Goal: Task Accomplishment & Management: Complete application form

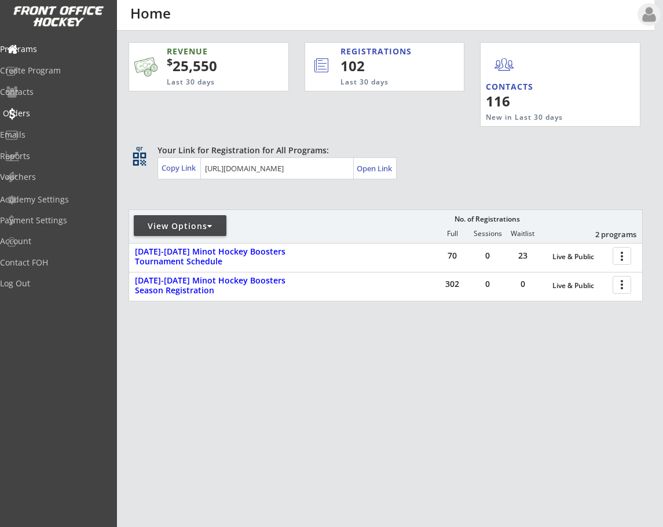
click at [46, 111] on div "Orders" at bounding box center [55, 113] width 104 height 8
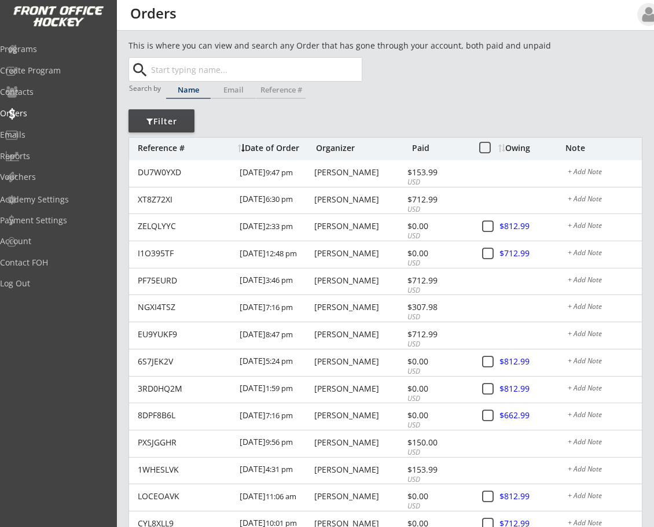
click at [188, 71] on input "text" at bounding box center [255, 69] width 213 height 23
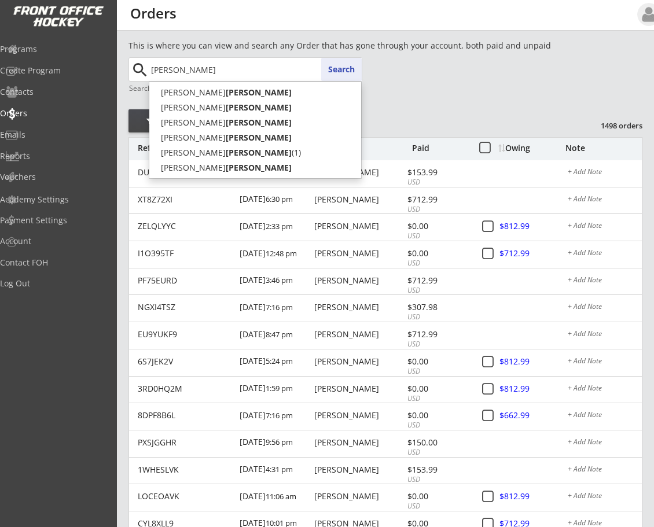
type input "[PERSON_NAME]"
click at [350, 72] on button "Search" at bounding box center [341, 69] width 41 height 23
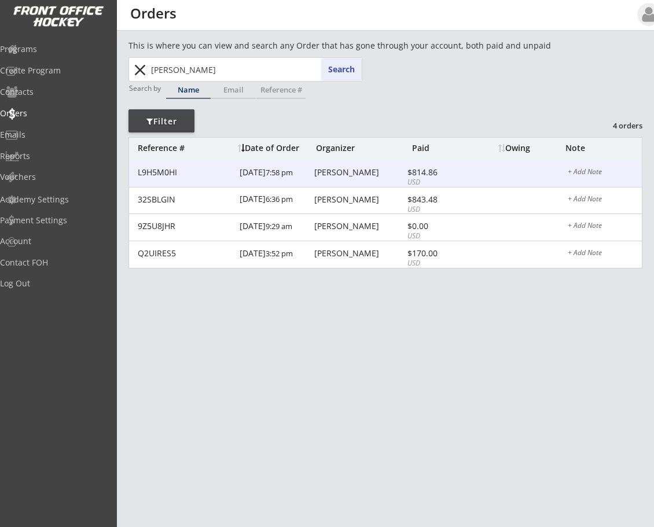
click at [320, 176] on div "[PERSON_NAME]" at bounding box center [359, 172] width 90 height 8
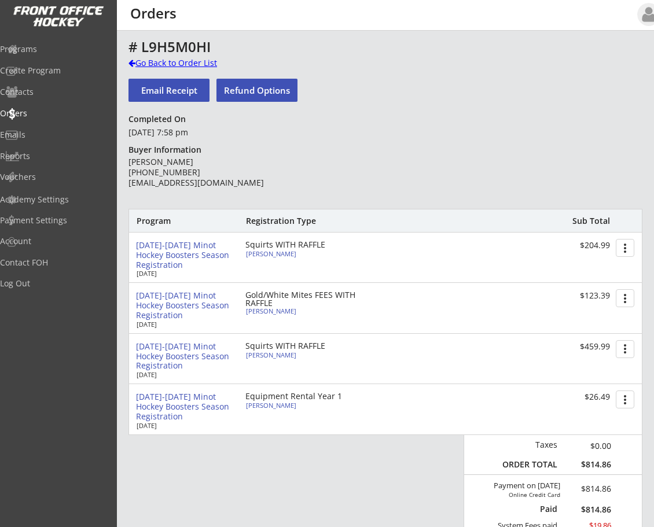
click at [131, 61] on div at bounding box center [131, 63] width 7 height 8
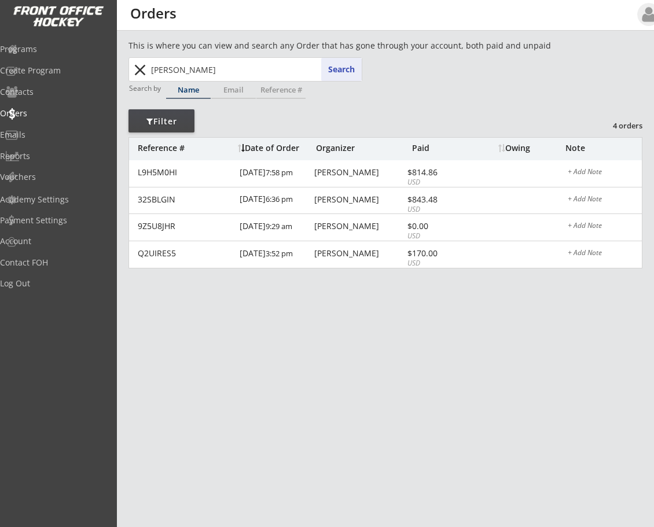
click at [139, 70] on button "close" at bounding box center [139, 70] width 19 height 19
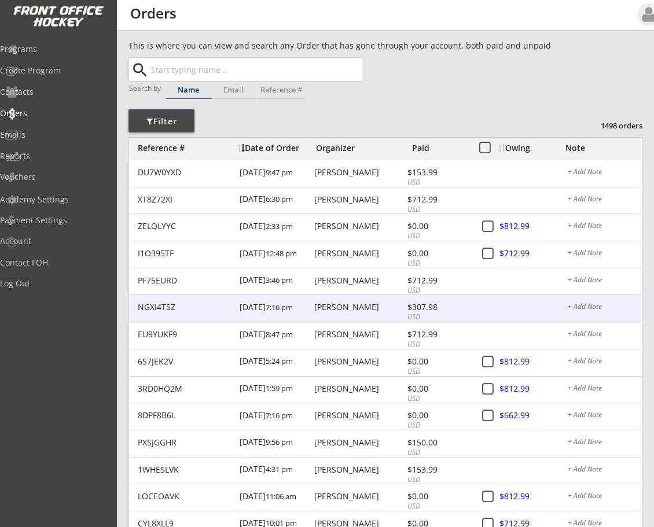
click at [344, 307] on div "[PERSON_NAME]" at bounding box center [359, 307] width 90 height 8
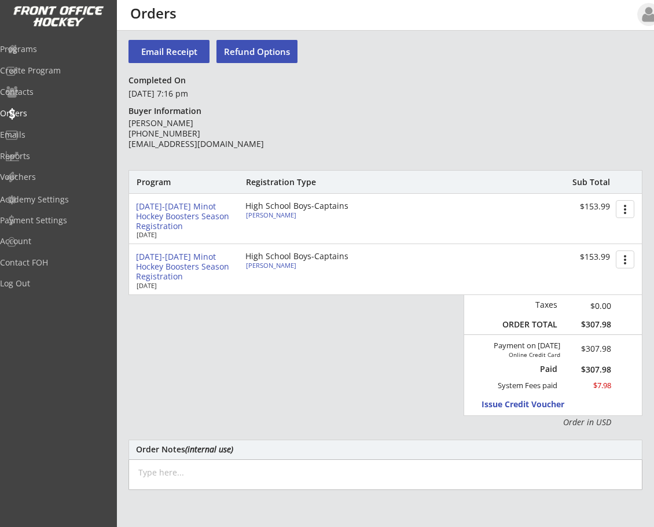
scroll to position [43, 0]
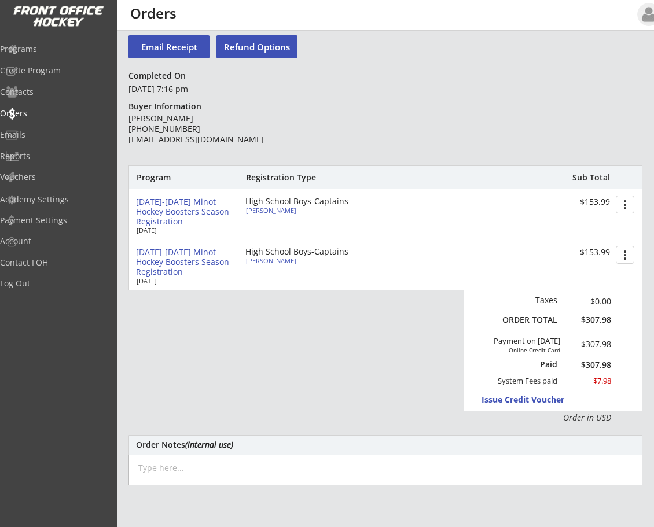
click at [279, 209] on div "[PERSON_NAME]" at bounding box center [310, 210] width 129 height 6
select select ""HS Captains Boys""
select select ""Adult Large""
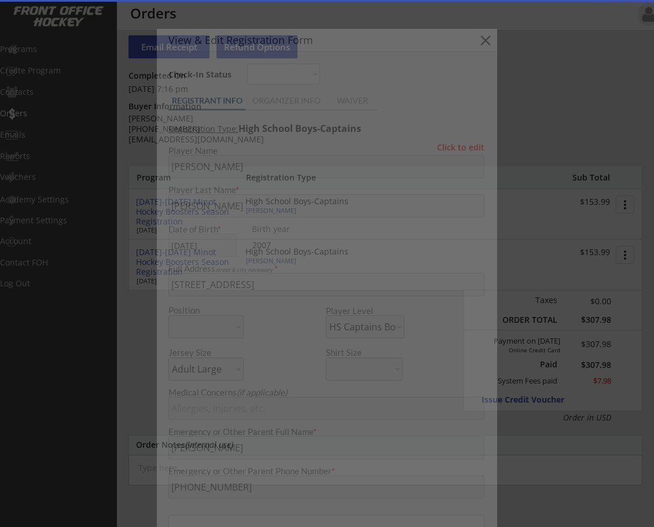
type input "[DEMOGRAPHIC_DATA]"
type input "279601983MCPHA"
type input "MINOT NORTH"
type input "Yes"
type input "[EMAIL_ADDRESS][DOMAIN_NAME]"
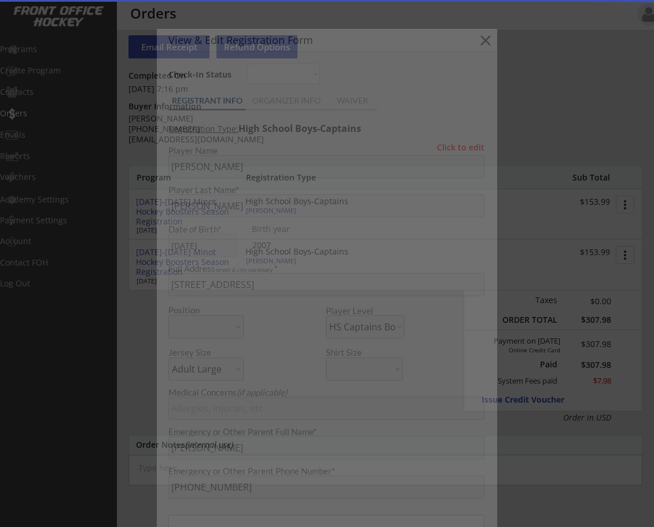
type input "[EMAIL_ADDRESS][DOMAIN_NAME]"
select select ""Yes""
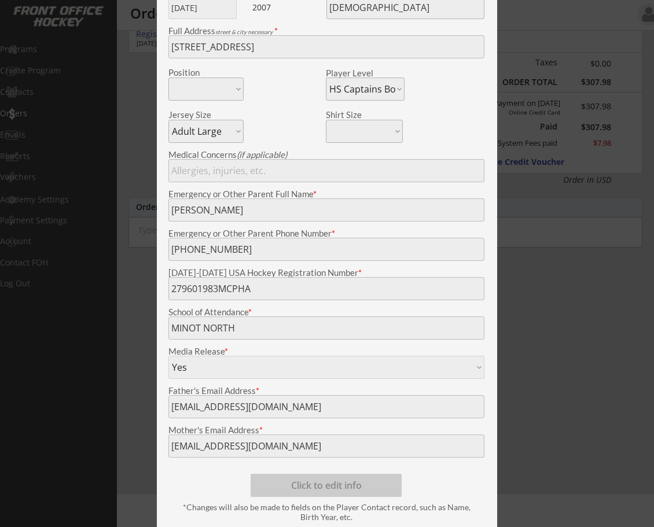
scroll to position [289, 0]
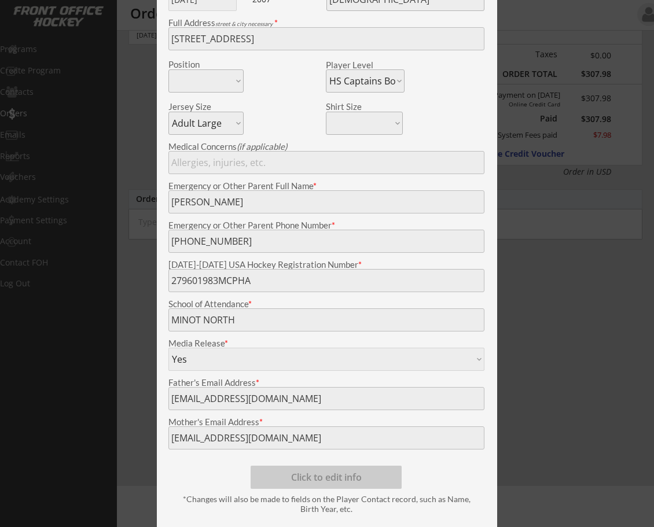
click at [167, 282] on div "[DATE]-[DATE] USA Hockey Registration Number *" at bounding box center [327, 276] width 328 height 32
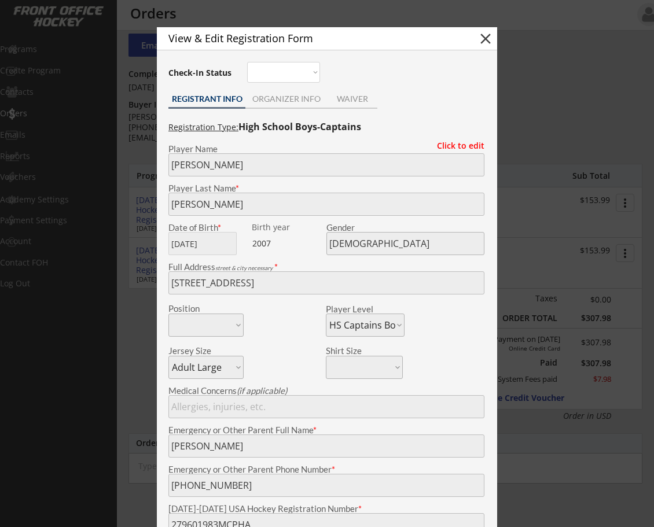
scroll to position [0, 0]
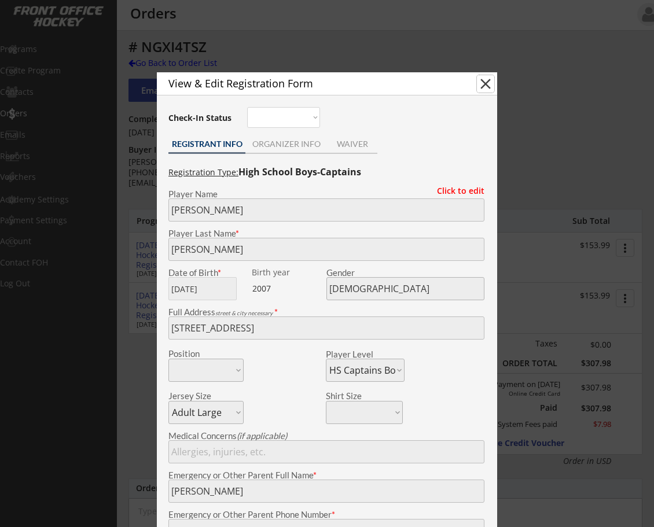
click at [487, 82] on button "close" at bounding box center [485, 83] width 17 height 17
select select ""PLACEHOLDER_1427118222253""
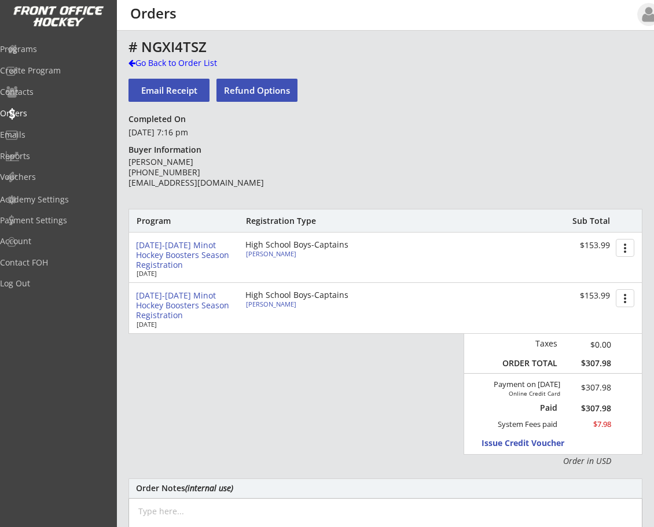
click at [261, 253] on div "[PERSON_NAME]" at bounding box center [310, 254] width 129 height 6
type input "[PERSON_NAME]"
type input "[DATE]"
type input "[DEMOGRAPHIC_DATA]"
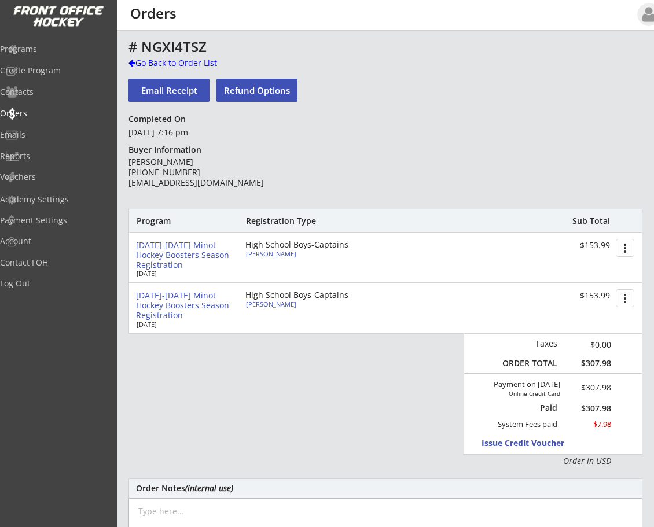
type input "[STREET_ADDRESS]"
select select ""HS Captains Boys""
select select ""Adult Large""
type input "[PERSON_NAME]"
type input "[PHONE_NUMBER]"
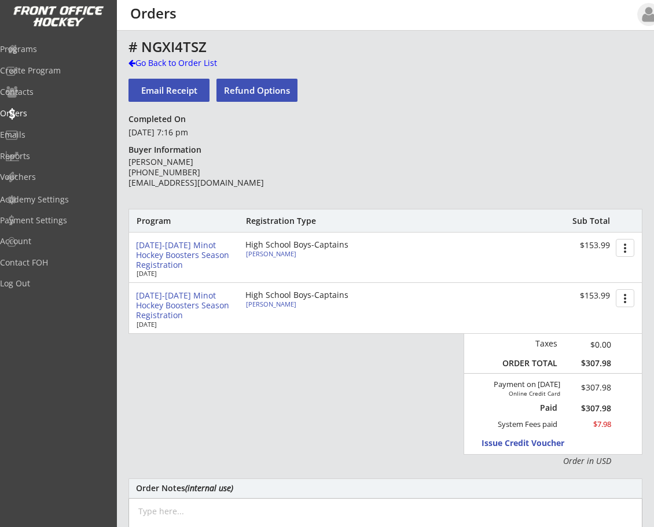
type input "279601983MCPHA"
type input "MINOT NORTH"
type input "Yes"
select select ""Yes""
type input "[EMAIL_ADDRESS][DOMAIN_NAME]"
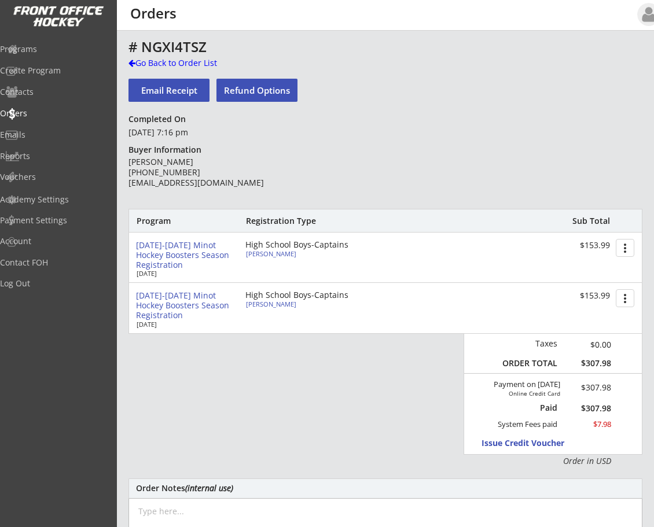
type input "[EMAIL_ADDRESS][DOMAIN_NAME]"
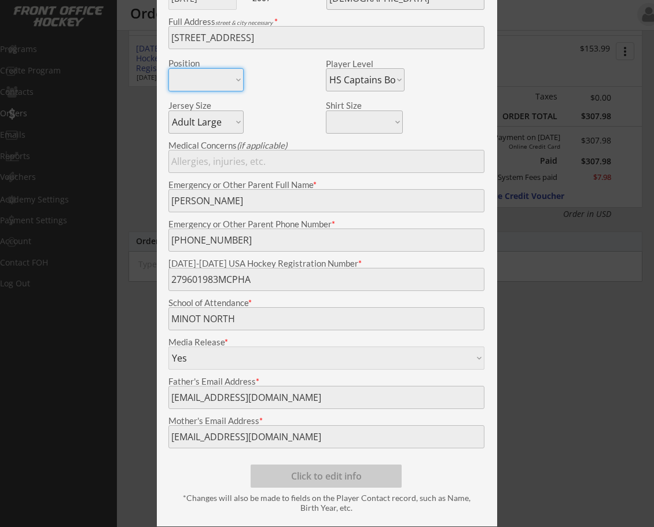
scroll to position [248, 0]
click at [168, 278] on div "[DATE]-[DATE] USA Hockey Registration Number *" at bounding box center [327, 274] width 328 height 32
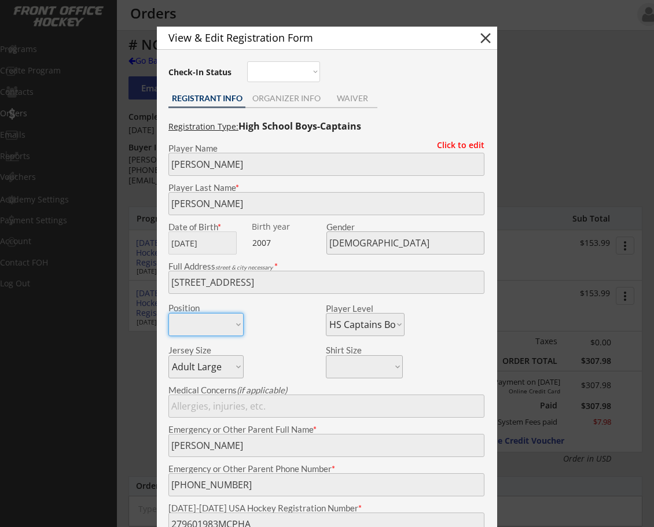
scroll to position [0, 0]
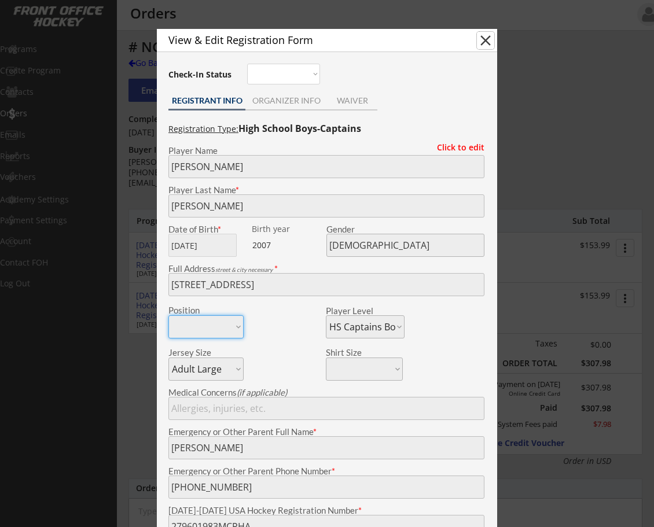
click at [480, 38] on button "close" at bounding box center [485, 40] width 17 height 17
select select ""PLACEHOLDER_1427118222253""
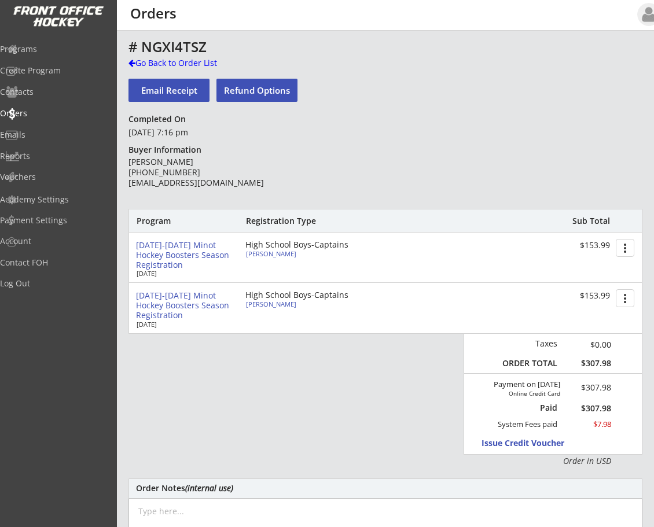
click at [267, 302] on div "[PERSON_NAME]" at bounding box center [310, 304] width 129 height 6
type input "[PERSON_NAME]"
type input "[DATE]"
type input "[DEMOGRAPHIC_DATA]"
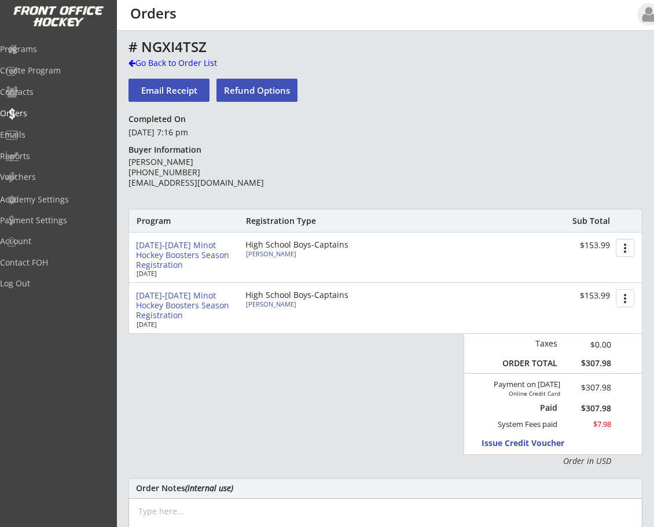
type input "[STREET_ADDRESS]"
select select ""HS Captains Boys""
select select ""Adult XL""
type input "[PERSON_NAME]"
type input "[PHONE_NUMBER]"
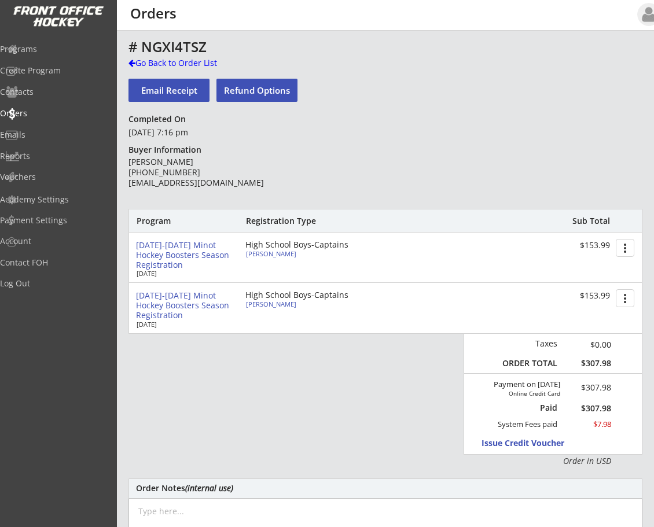
type input "Yes"
select select ""Yes""
type input "279601984CHRIS"
type input "MINOT NORTH"
type input "[EMAIL_ADDRESS][DOMAIN_NAME]"
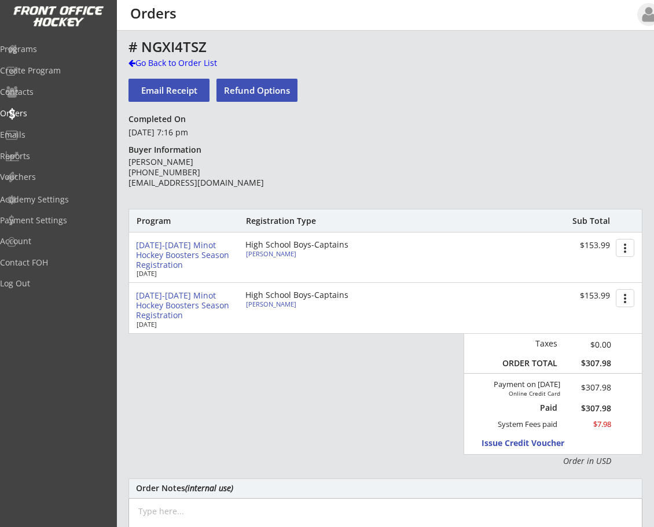
type input "[EMAIL_ADDRESS][DOMAIN_NAME]"
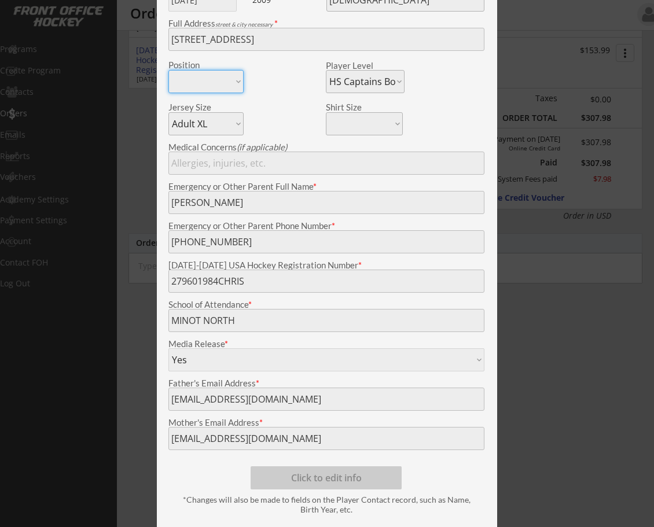
scroll to position [248, 0]
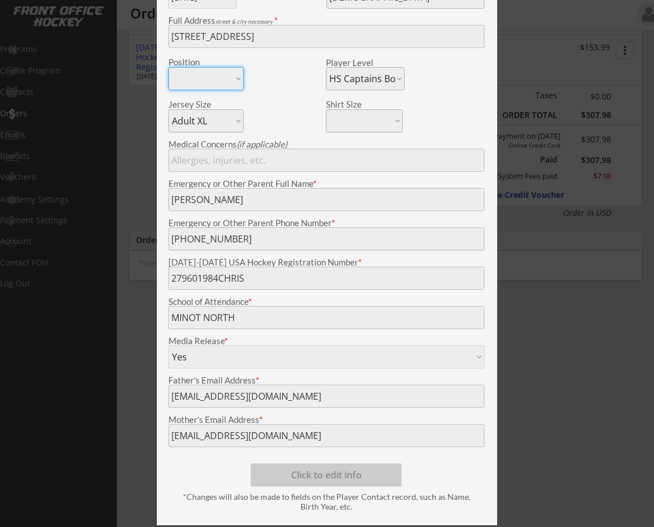
click at [161, 284] on div "View & Edit Registration Form close Check-In Status Not here Present REGISTRANT…" at bounding box center [327, 153] width 340 height 745
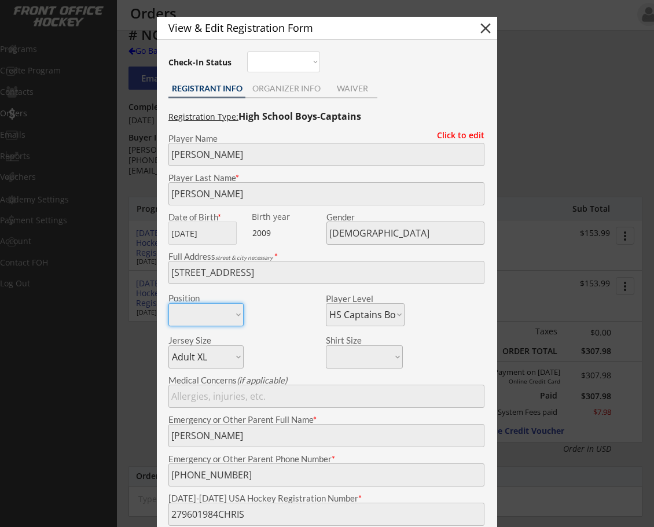
scroll to position [0, 0]
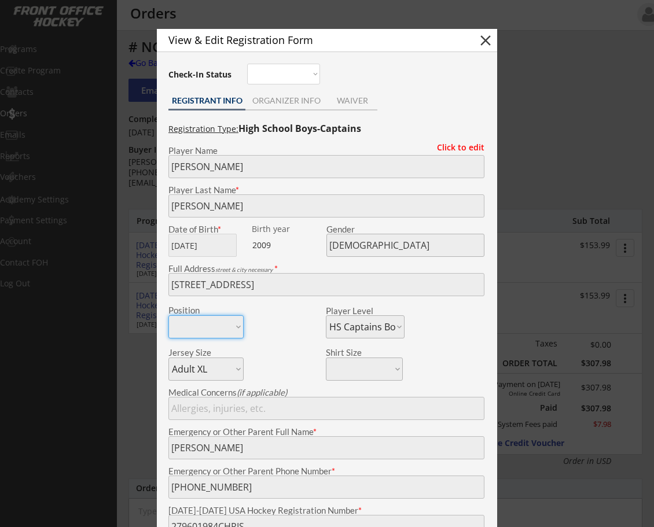
click at [485, 37] on button "close" at bounding box center [485, 40] width 17 height 17
select select ""PLACEHOLDER_1427118222253""
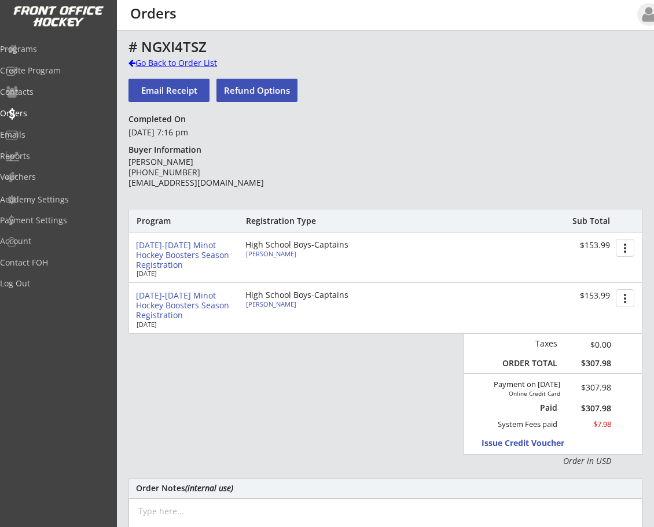
click at [132, 62] on div at bounding box center [131, 63] width 7 height 8
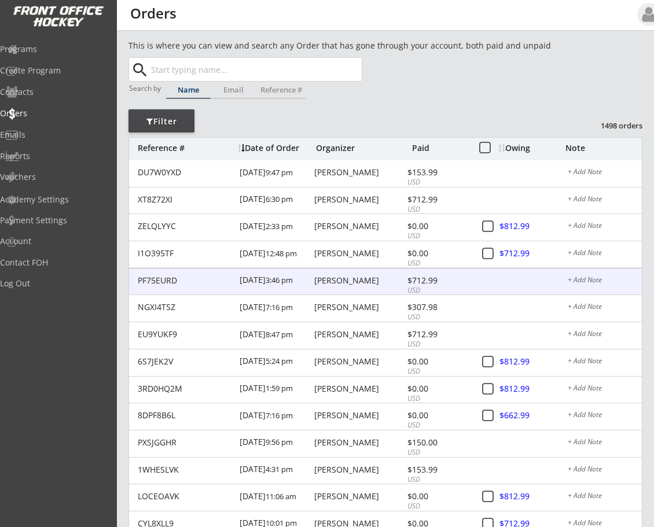
click at [338, 277] on div "[PERSON_NAME]" at bounding box center [359, 281] width 90 height 8
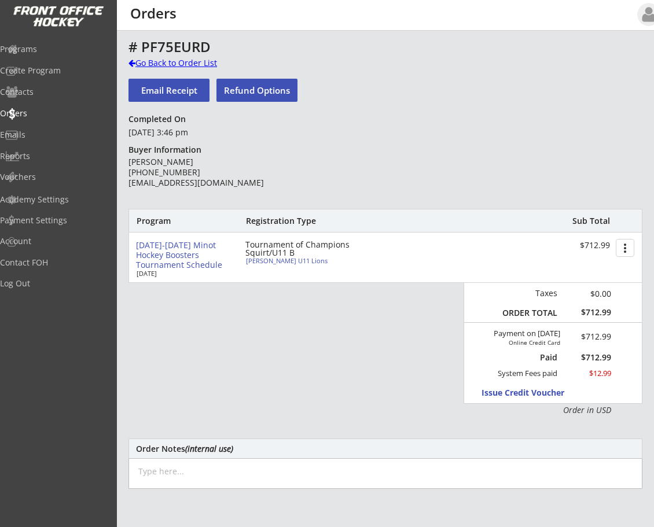
click at [131, 63] on div at bounding box center [131, 63] width 7 height 8
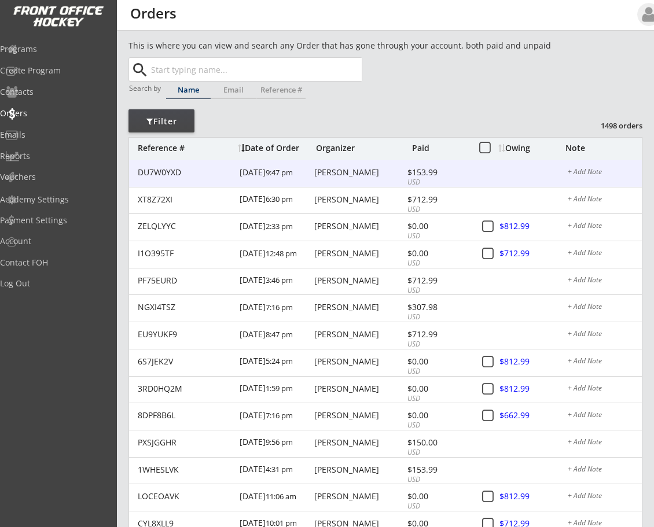
click at [336, 172] on div "[PERSON_NAME]" at bounding box center [359, 172] width 90 height 8
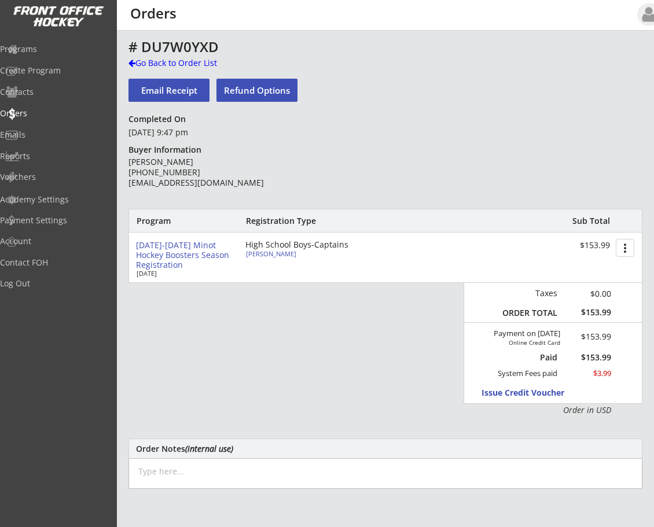
click at [281, 251] on div "[PERSON_NAME]" at bounding box center [310, 254] width 129 height 6
type input "Colby"
type input "[PERSON_NAME]"
type input "[DATE]"
type input "[DEMOGRAPHIC_DATA]"
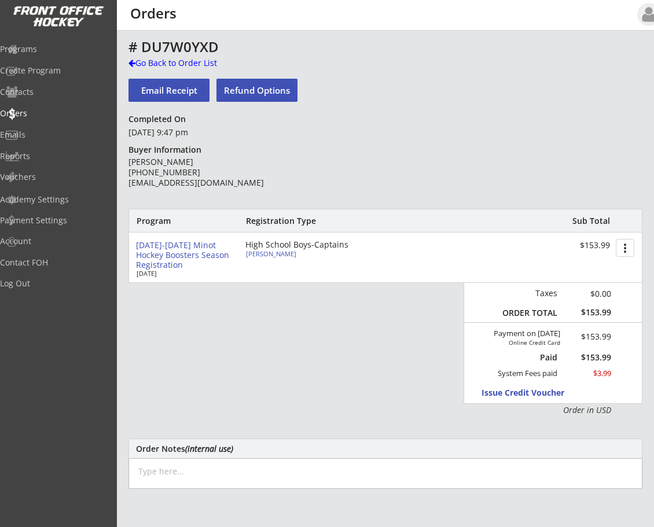
type input "[STREET_ADDRESS]"
select select ""HS Captains Boys""
select select ""Adult Large""
type input "[PERSON_NAME]"
type input "[PHONE_NUMBER]"
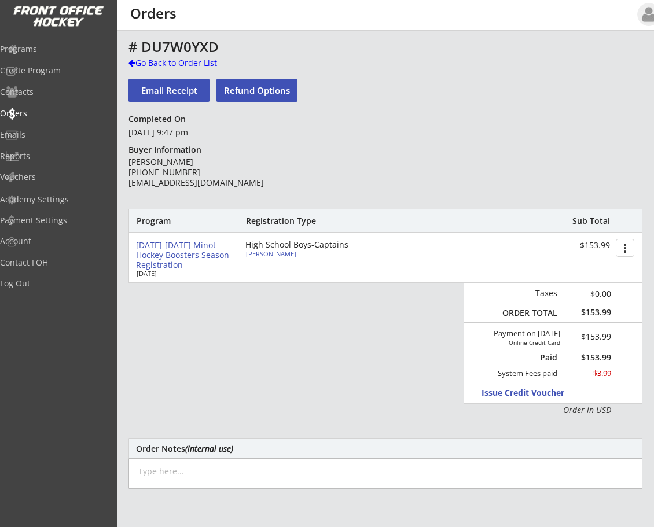
type input "Yes"
select select ""Yes""
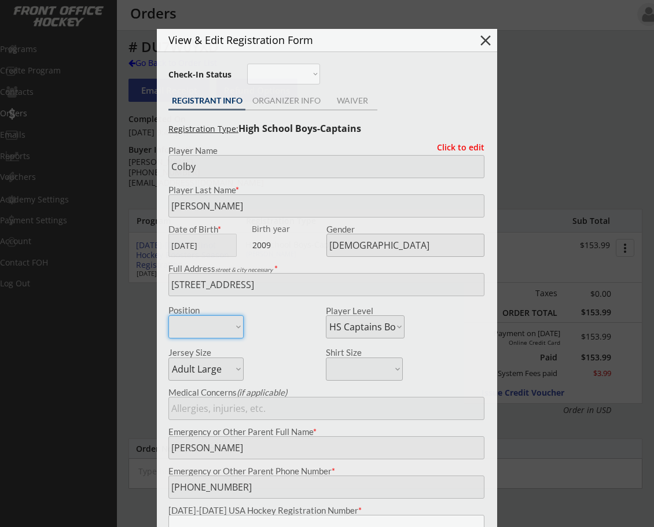
type input "258603490PATTE"
type input "Our Redeemers"
type input "[EMAIL_ADDRESS][DOMAIN_NAME]"
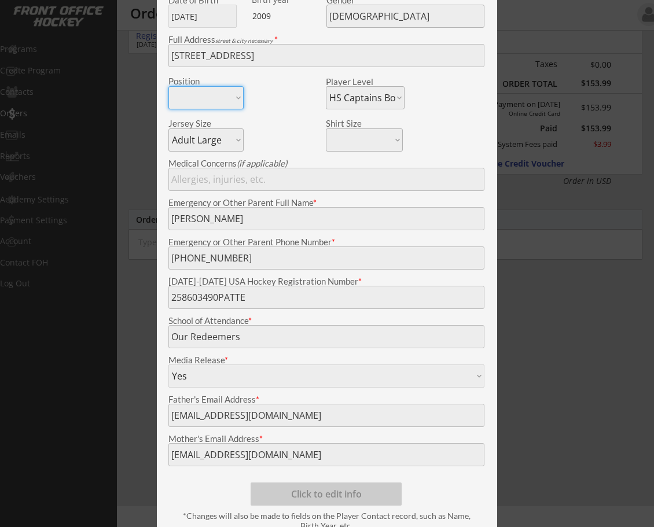
scroll to position [231, 0]
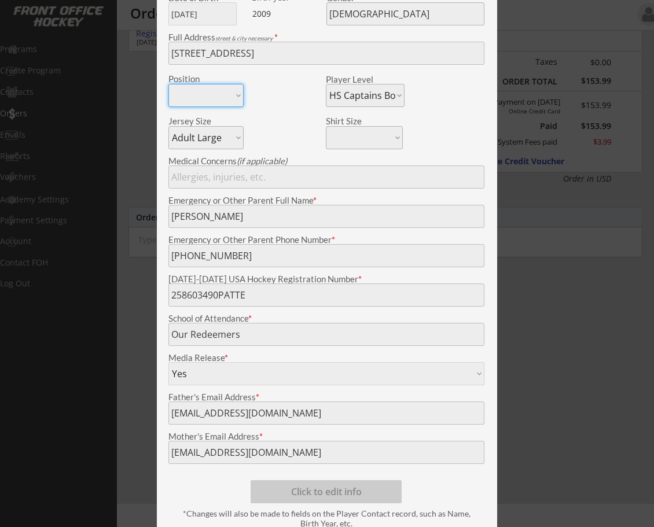
click at [161, 297] on div "View & Edit Registration Form close Check-In Status Not here Present REGISTRANT…" at bounding box center [327, 169] width 340 height 745
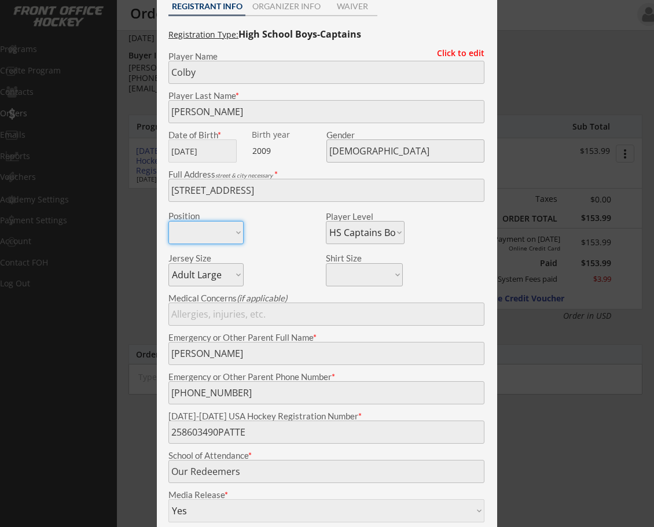
scroll to position [87, 0]
